Goal: Task Accomplishment & Management: Manage account settings

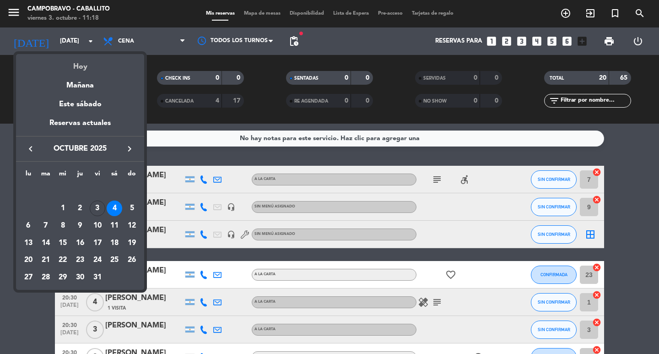
click at [76, 61] on div "Hoy" at bounding box center [80, 63] width 128 height 19
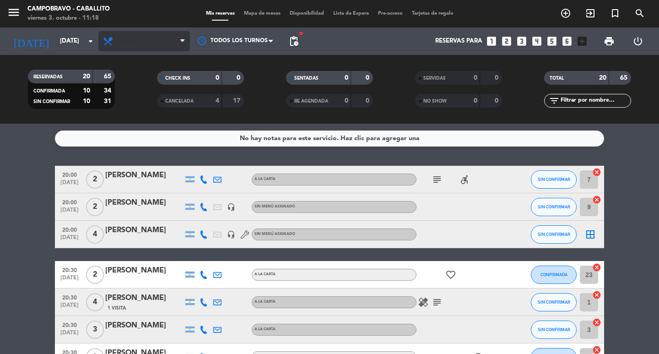
type input "[DATE]"
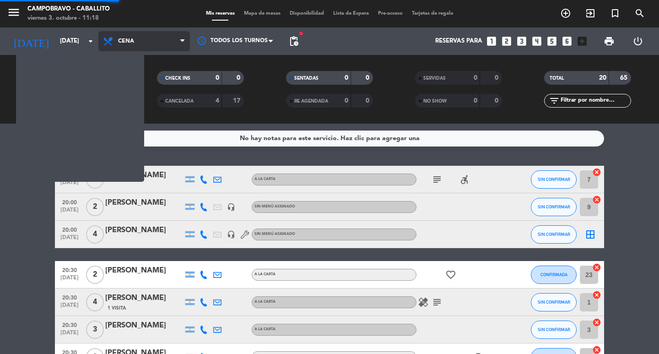
click at [102, 45] on span "Cena" at bounding box center [144, 41] width 92 height 20
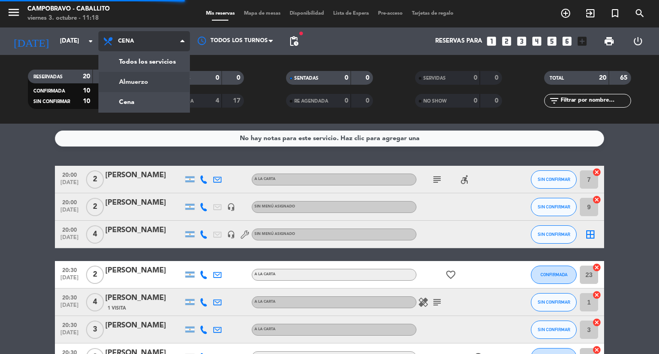
click at [138, 75] on div "menu Campobravo - caballito [DATE] 3. octubre - 11:18 Mis reservas Mapa de mesa…" at bounding box center [329, 62] width 659 height 124
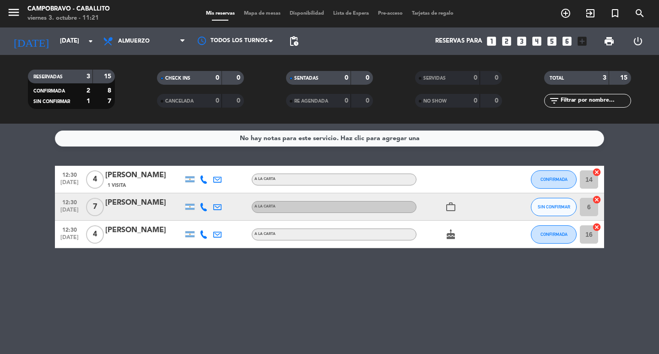
click at [513, 36] on div "Reservas para looks_one looks_two looks_3 looks_4 looks_5 looks_6 add_box" at bounding box center [447, 40] width 288 height 27
click at [511, 39] on icon "looks_two" at bounding box center [507, 41] width 12 height 12
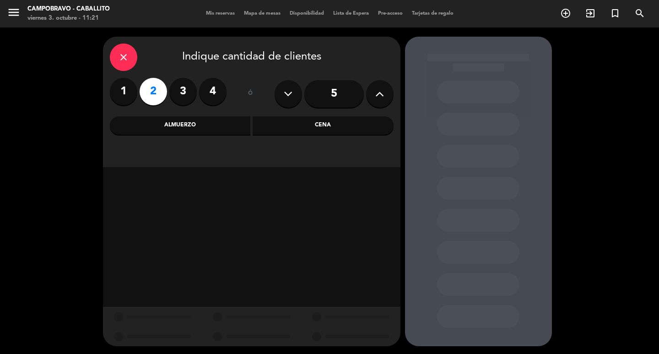
click at [178, 125] on div "Almuerzo" at bounding box center [180, 125] width 141 height 18
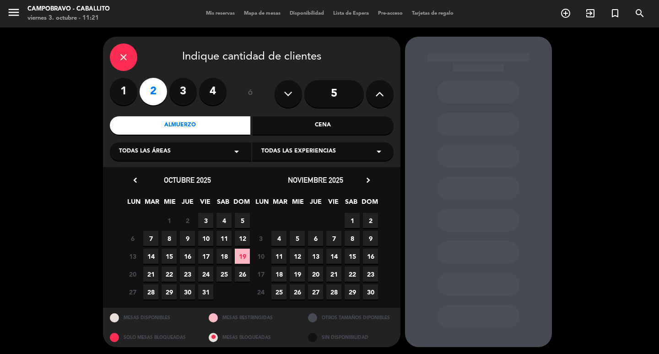
click at [208, 222] on span "3" at bounding box center [205, 220] width 15 height 15
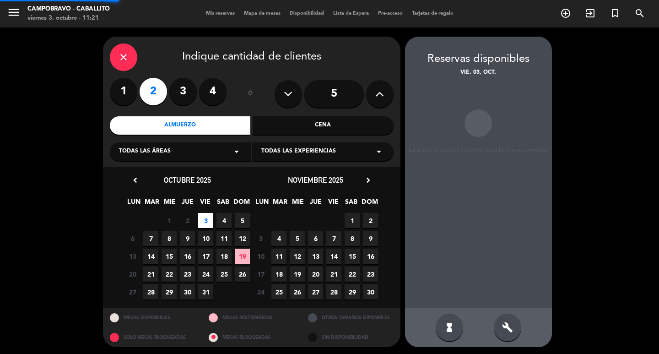
scroll to position [2, 0]
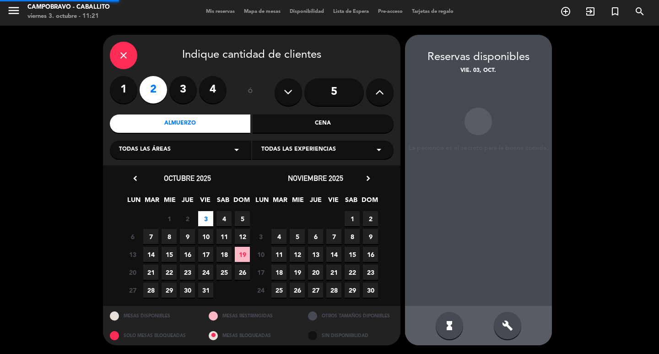
click at [207, 222] on span "3" at bounding box center [205, 218] width 15 height 15
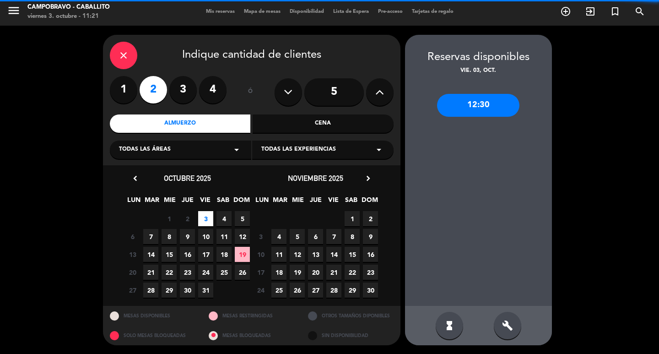
click at [206, 216] on span "3" at bounding box center [205, 218] width 15 height 15
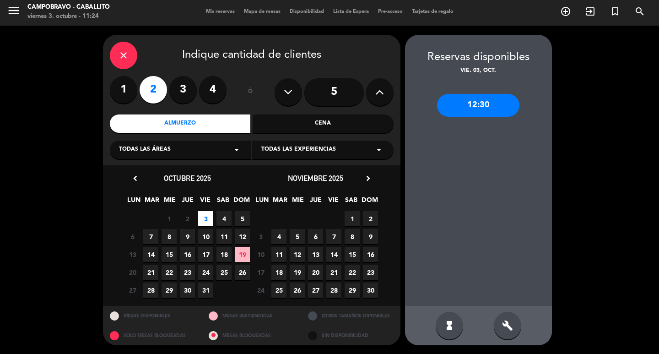
drag, startPoint x: 0, startPoint y: 87, endPoint x: 92, endPoint y: 51, distance: 99.1
click at [10, 78] on div "close Indique cantidad de clientes 1 2 3 4 ó 5 Almuerzo Cena Todas las áreas ar…" at bounding box center [329, 190] width 659 height 329
click at [125, 52] on icon "close" at bounding box center [123, 55] width 11 height 11
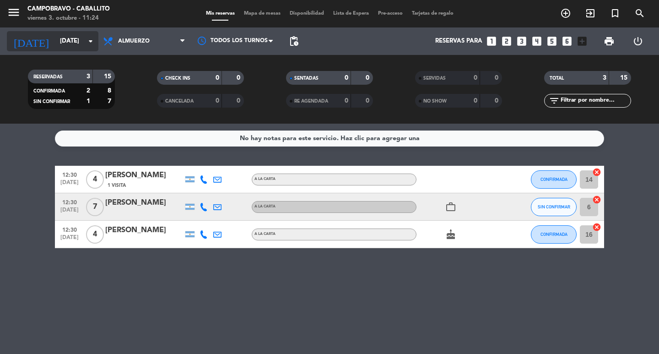
click at [55, 33] on input "[DATE]" at bounding box center [95, 41] width 81 height 16
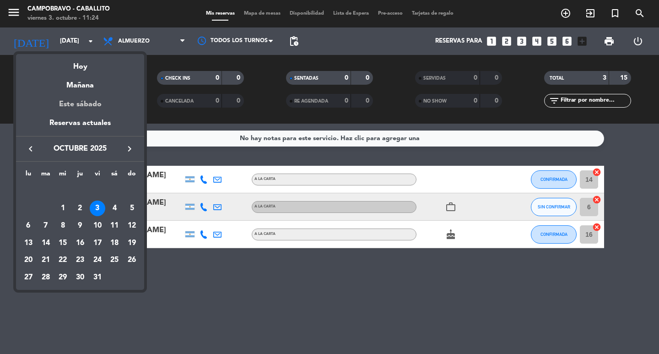
click at [68, 101] on div "Este sábado" at bounding box center [80, 105] width 128 height 26
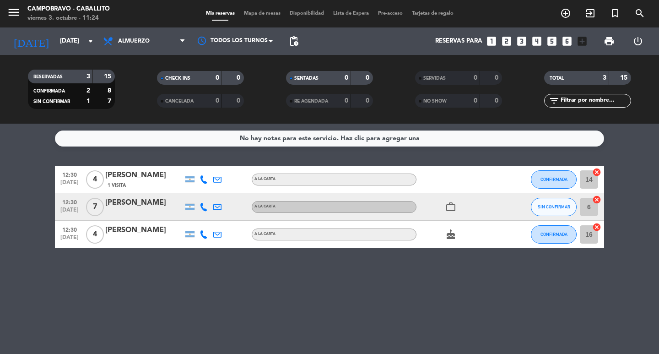
type input "[DATE]"
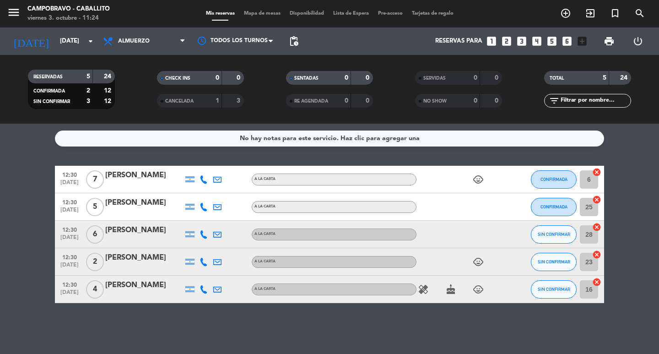
click at [570, 42] on icon "looks_6" at bounding box center [567, 41] width 12 height 12
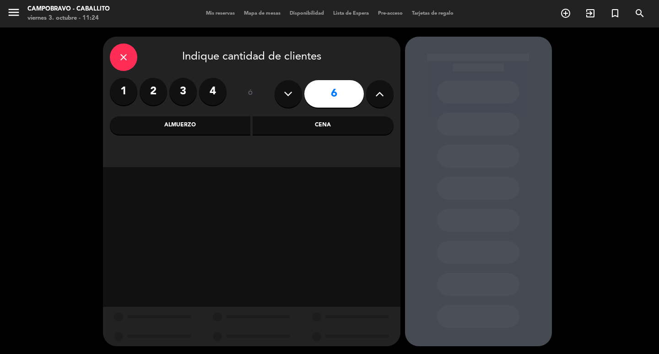
click at [226, 123] on div "Almuerzo" at bounding box center [180, 125] width 141 height 18
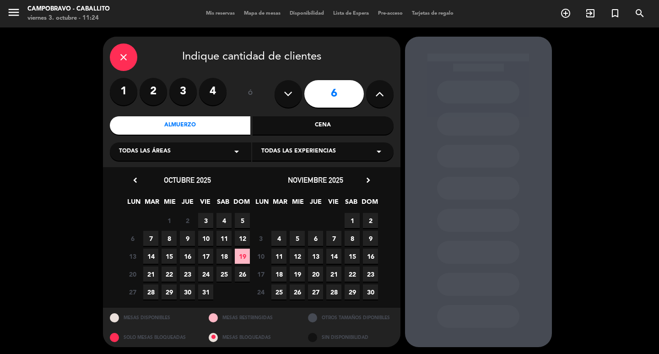
click at [228, 128] on div "Almuerzo" at bounding box center [180, 125] width 141 height 18
click at [222, 217] on span "4" at bounding box center [224, 220] width 15 height 15
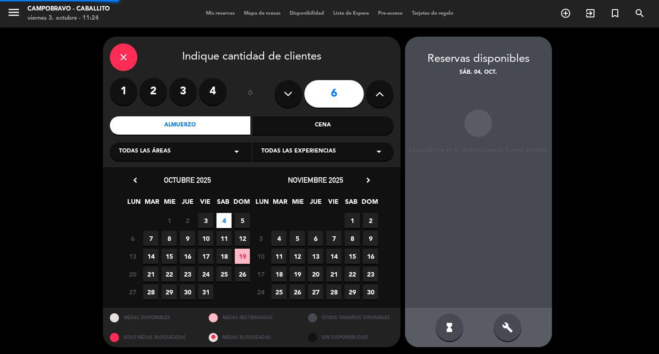
scroll to position [2, 0]
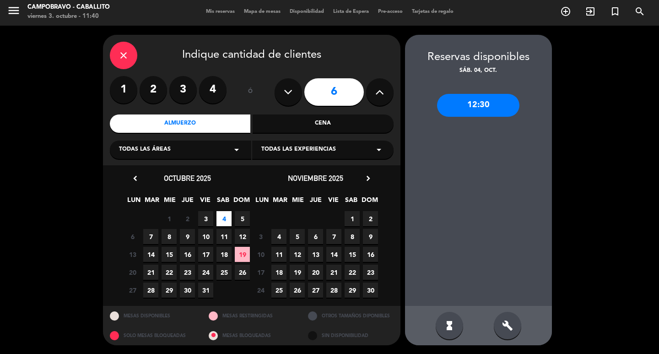
click at [116, 57] on div "close" at bounding box center [123, 55] width 27 height 27
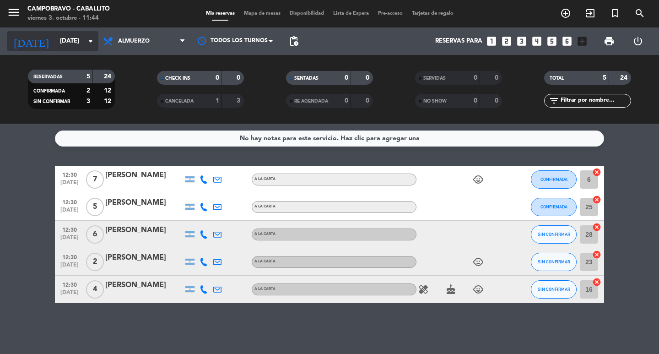
click at [55, 39] on input "[DATE]" at bounding box center [95, 41] width 81 height 16
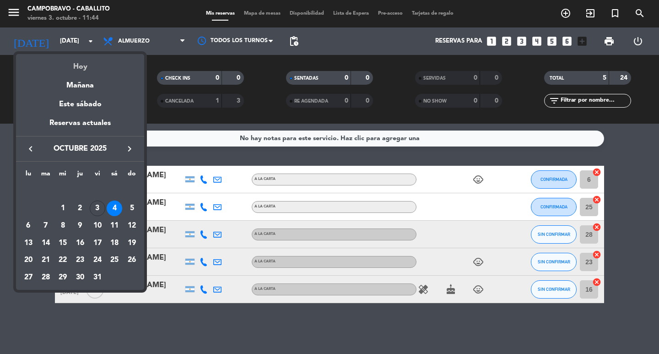
click at [119, 70] on div "Hoy" at bounding box center [80, 63] width 128 height 19
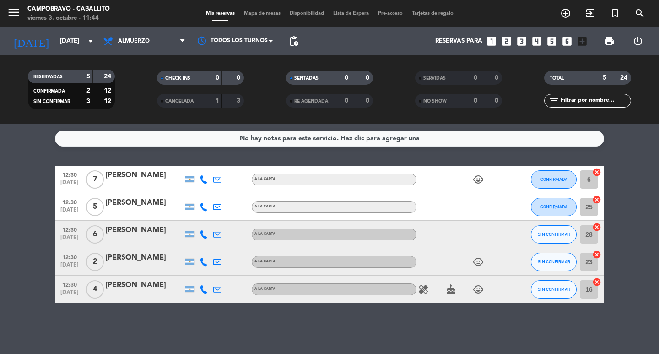
type input "[DATE]"
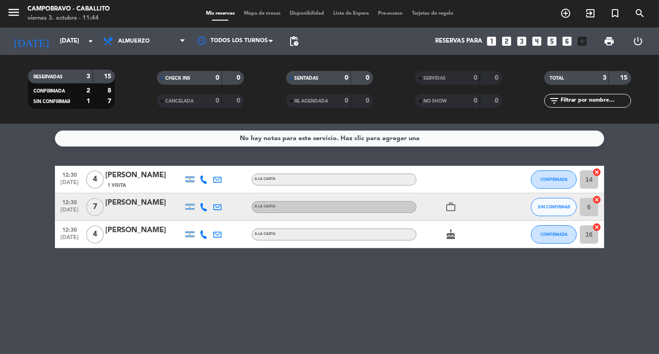
click at [609, 52] on div "print" at bounding box center [609, 40] width 29 height 27
click at [609, 47] on span "print" at bounding box center [609, 41] width 18 height 18
